Goal: Information Seeking & Learning: Learn about a topic

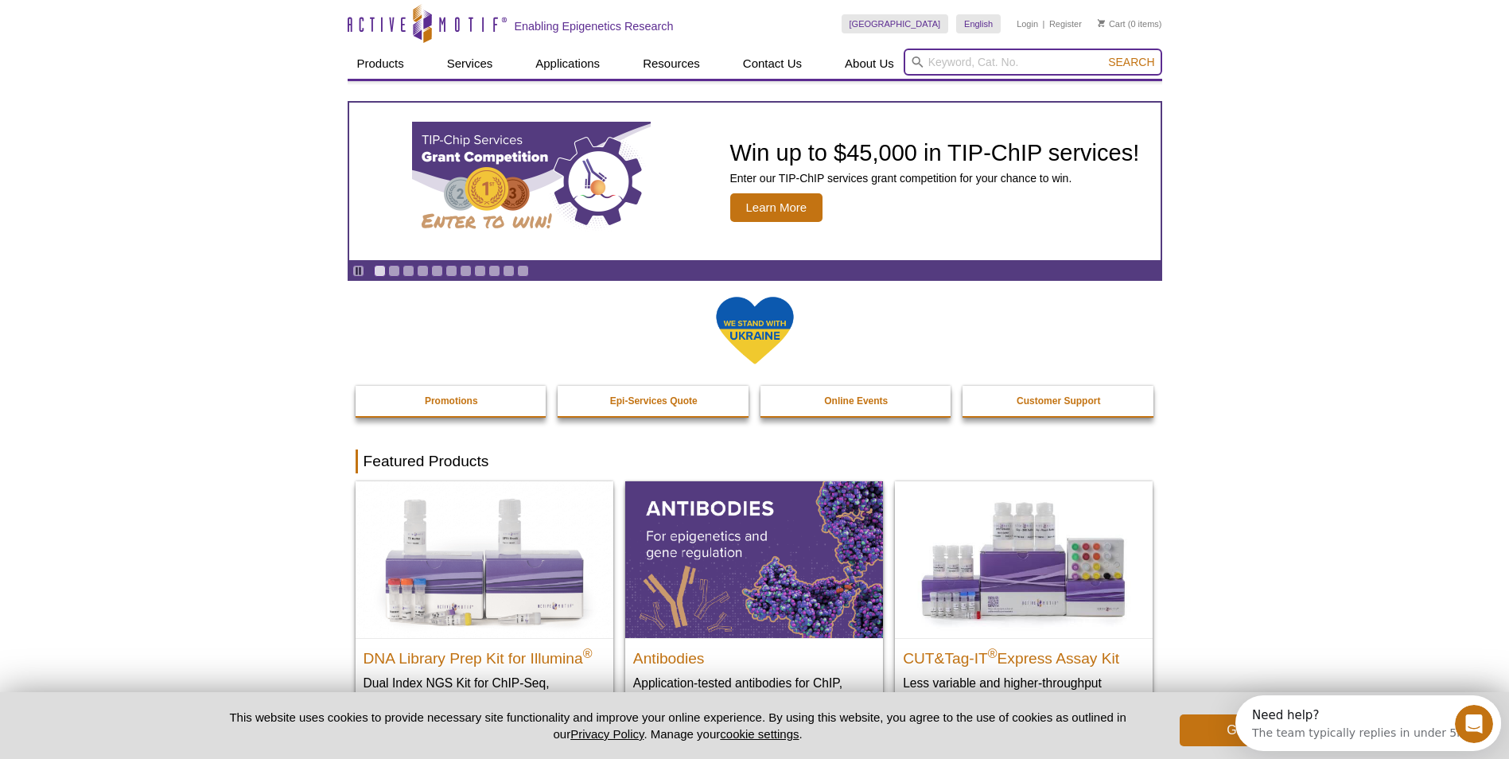
click at [1002, 69] on input "search" at bounding box center [1033, 62] width 259 height 27
click at [954, 60] on input "search" at bounding box center [1033, 62] width 259 height 27
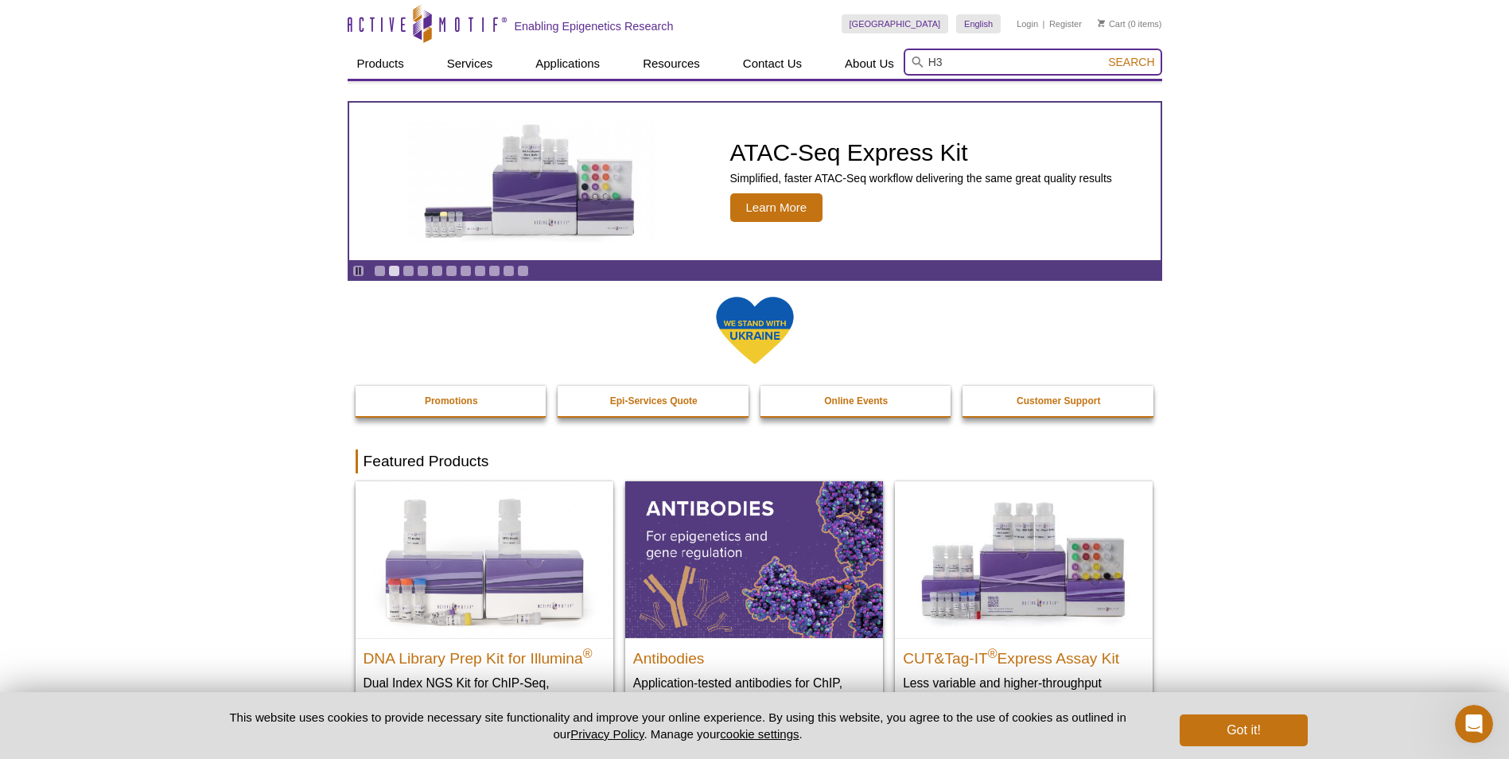
type input "H3"
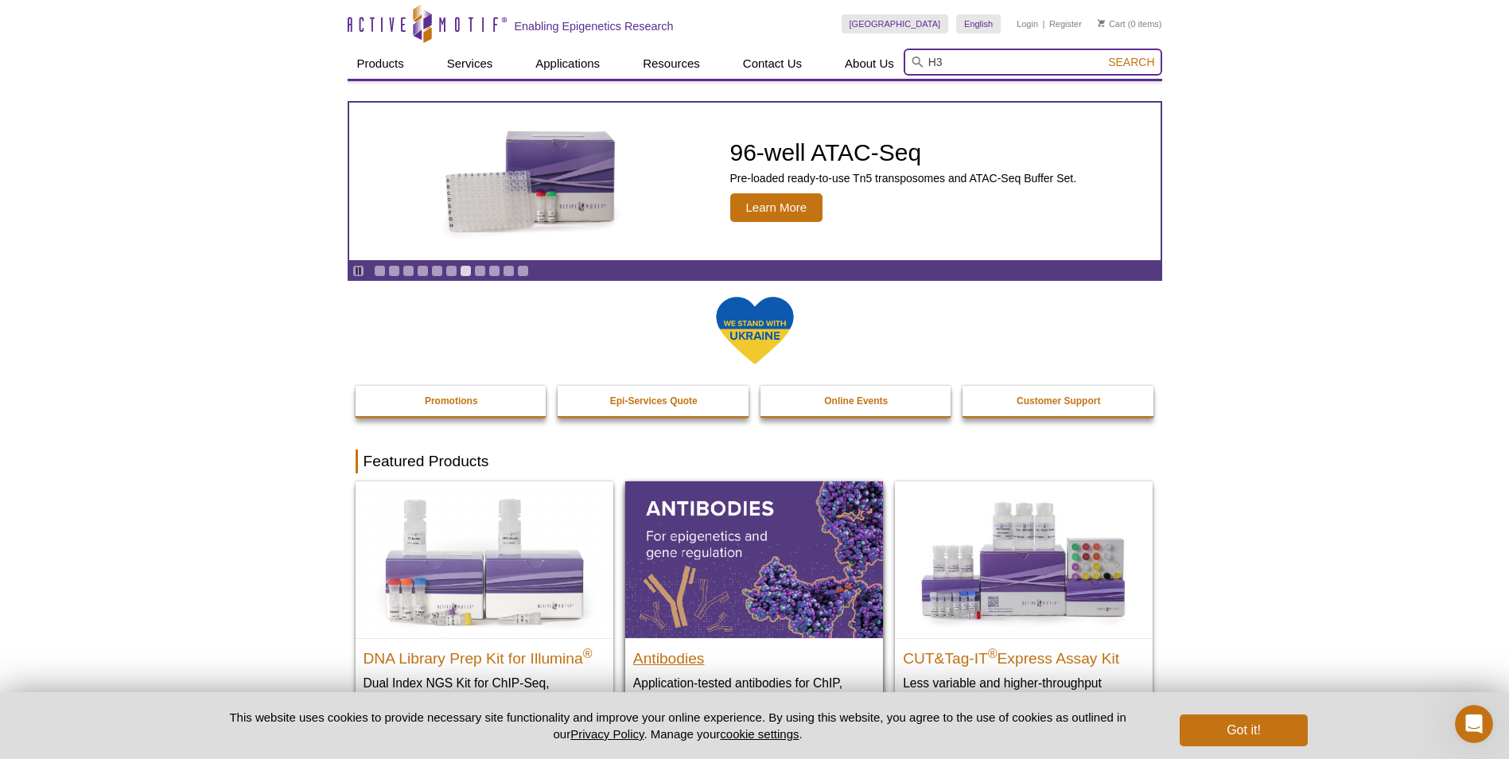
scroll to position [318, 0]
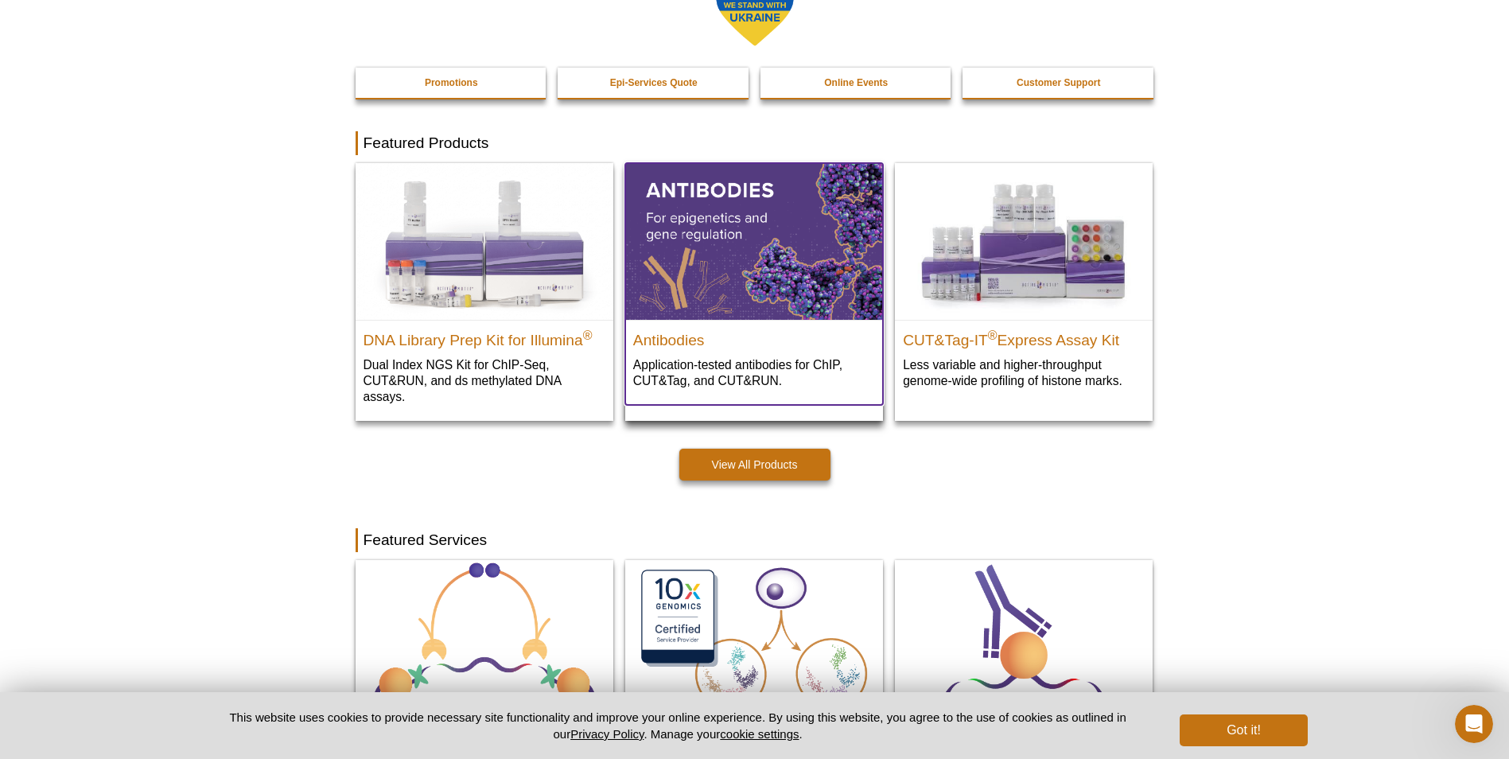
click at [779, 283] on img at bounding box center [754, 241] width 258 height 156
click at [722, 196] on img at bounding box center [754, 241] width 258 height 156
click at [710, 216] on img at bounding box center [754, 241] width 258 height 156
click at [730, 371] on p "Application-tested antibodies for ChIP, CUT&Tag, and CUT&RUN." at bounding box center [754, 372] width 242 height 33
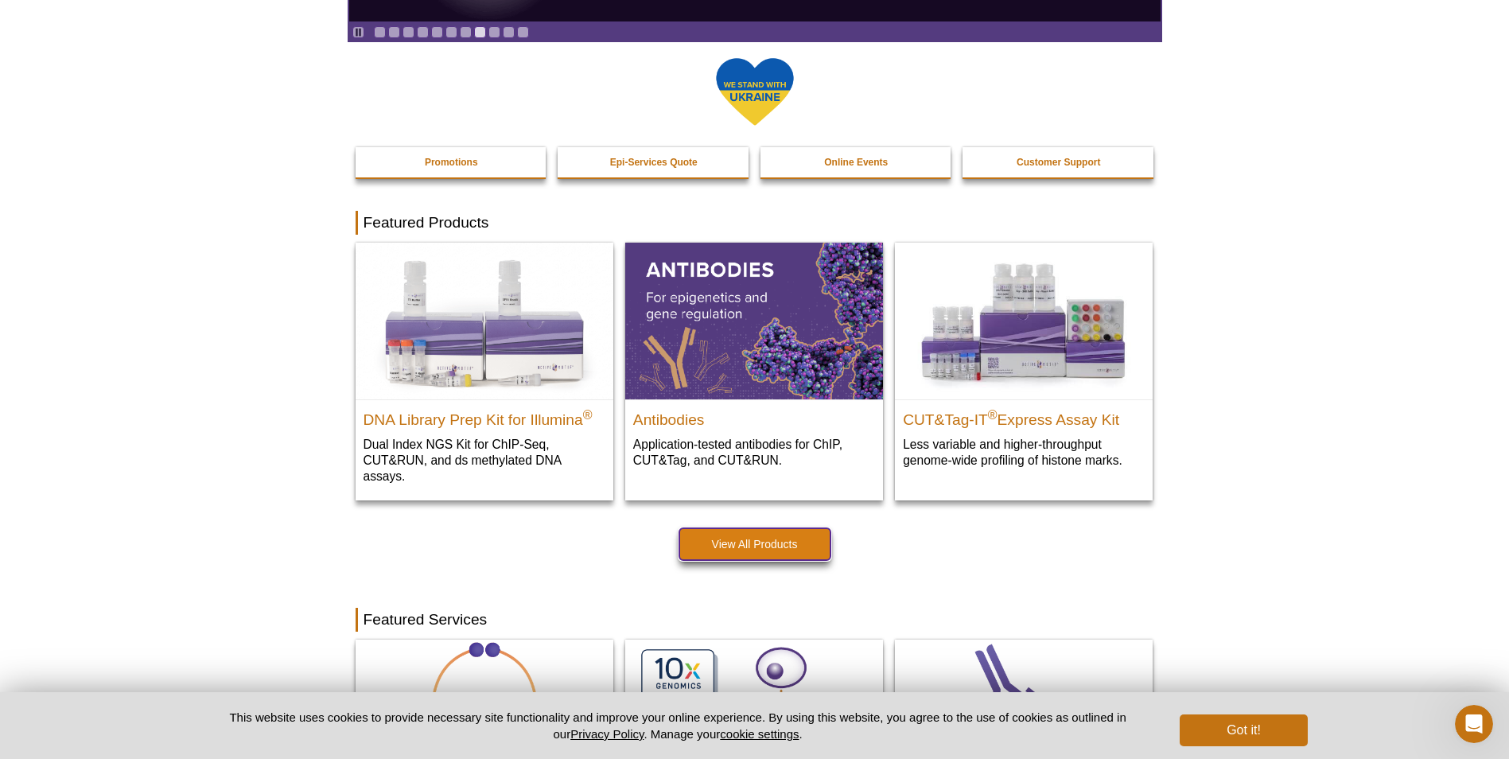
click at [754, 548] on link "View All Products" at bounding box center [754, 544] width 151 height 32
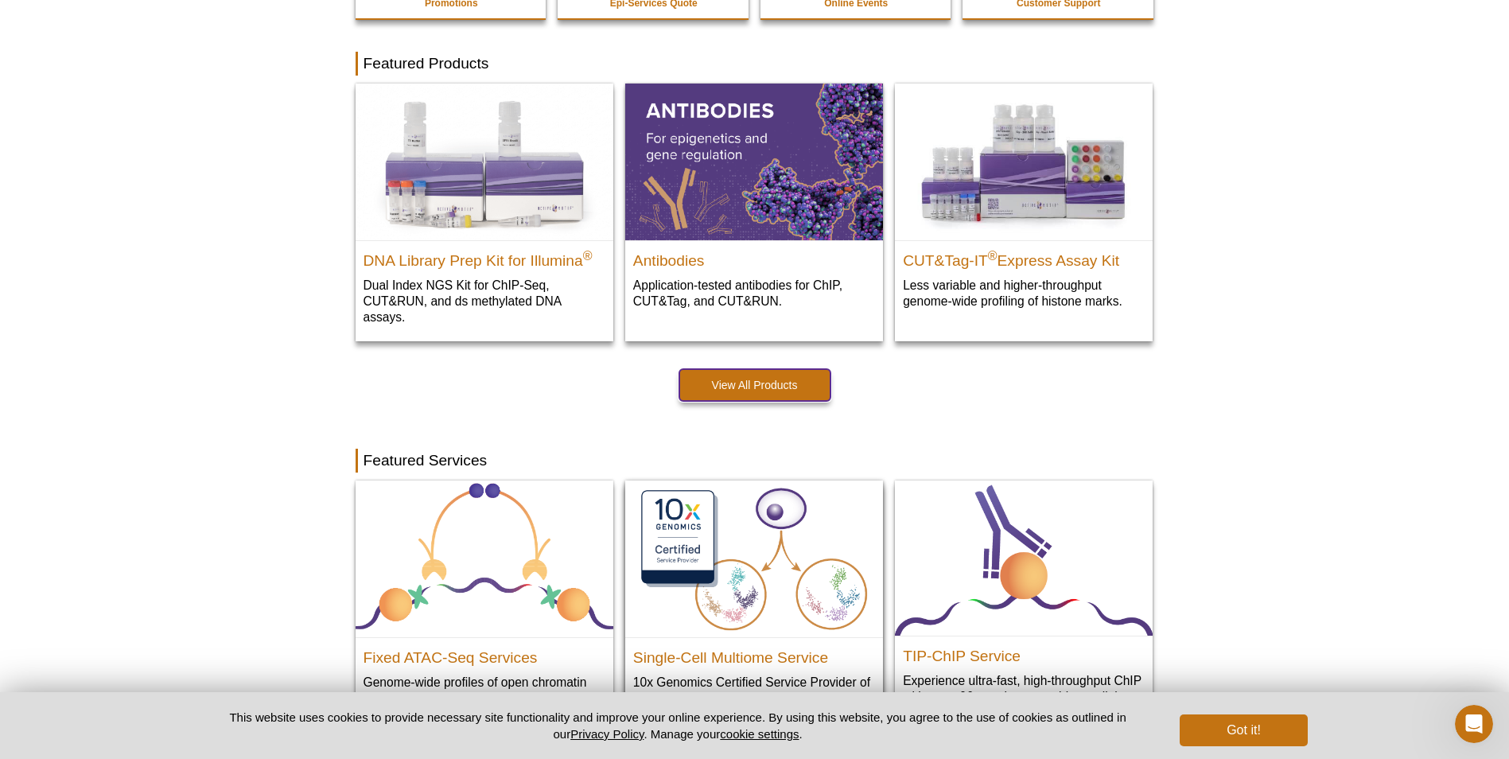
scroll to position [0, 0]
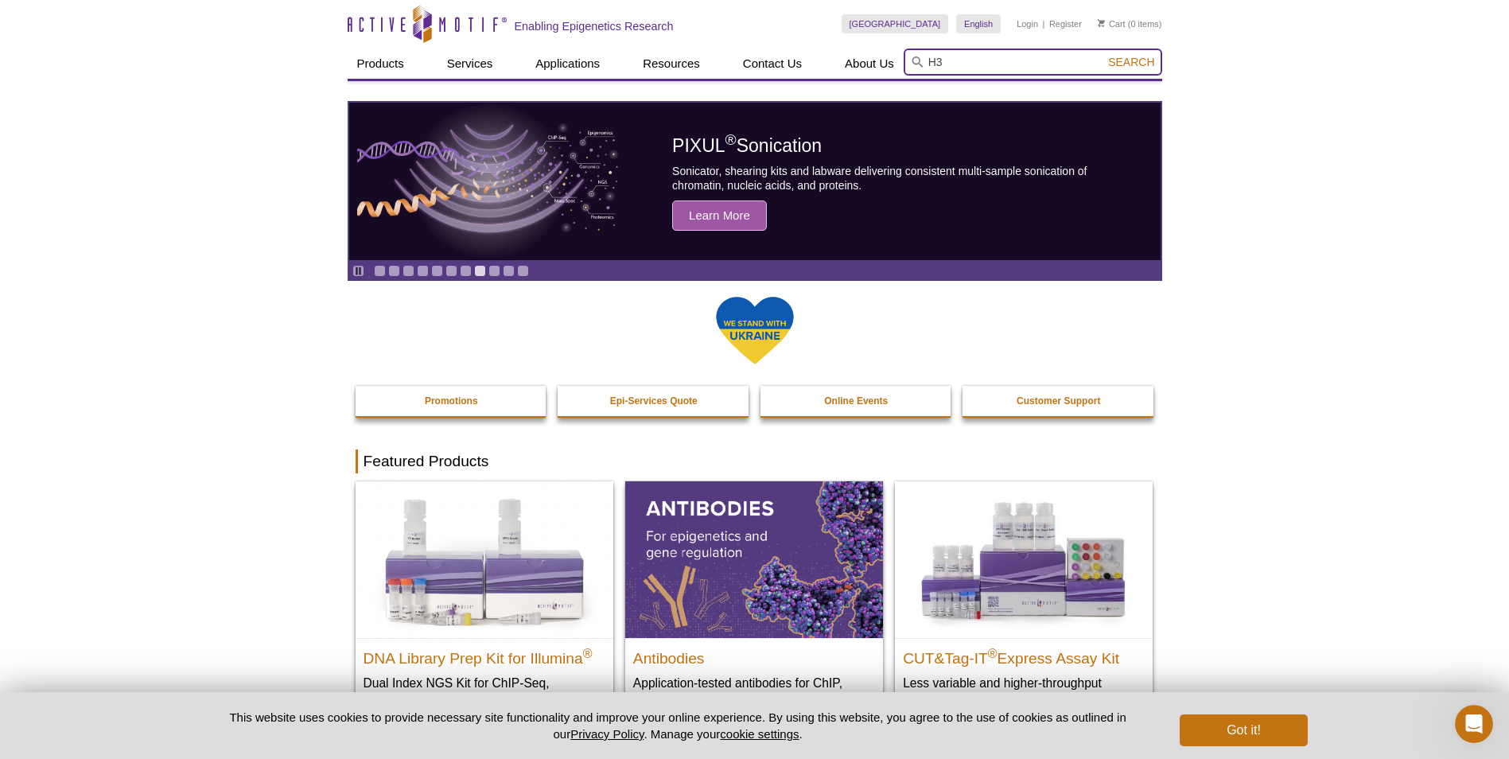
click at [995, 56] on input "H3" at bounding box center [1033, 62] width 259 height 27
